Goal: Information Seeking & Learning: Learn about a topic

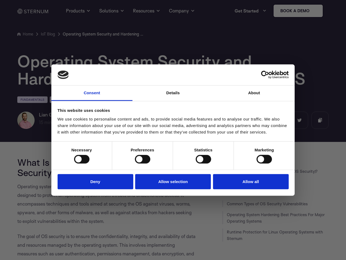
click at [92, 93] on link "Consent" at bounding box center [91, 92] width 81 height 15
click at [173, 93] on link "Details" at bounding box center [172, 92] width 81 height 15
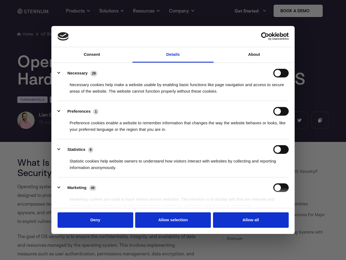
click at [254, 93] on div "Necessary cookies help make a website usable by enabling basic functions like p…" at bounding box center [173, 85] width 231 height 17
click at [82, 159] on div "Statistic cookies help website owners to understand how visitors interact with …" at bounding box center [173, 162] width 231 height 17
click at [142, 159] on div "Statistic cookies help website owners to understand how visitors interact with …" at bounding box center [173, 162] width 231 height 17
click at [203, 159] on div "Statistic cookies help website owners to understand how visitors interact with …" at bounding box center [173, 162] width 231 height 17
click at [264, 159] on div "Statistic cookies help website owners to understand how visitors interact with …" at bounding box center [173, 162] width 231 height 17
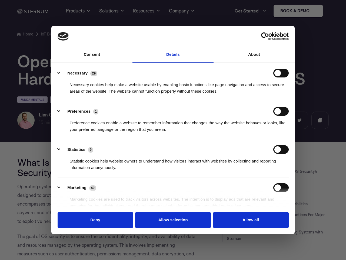
click at [95, 181] on li "Marketing 40 Marketing cookies are used to track visitors across websites. The …" at bounding box center [173, 196] width 231 height 38
click at [173, 181] on li "Marketing 40 Marketing cookies are used to track visitors across websites. The …" at bounding box center [173, 196] width 231 height 38
click at [251, 181] on li "Marketing 40 Marketing cookies are used to track visitors across websites. The …" at bounding box center [173, 196] width 231 height 38
